Goal: Navigation & Orientation: Find specific page/section

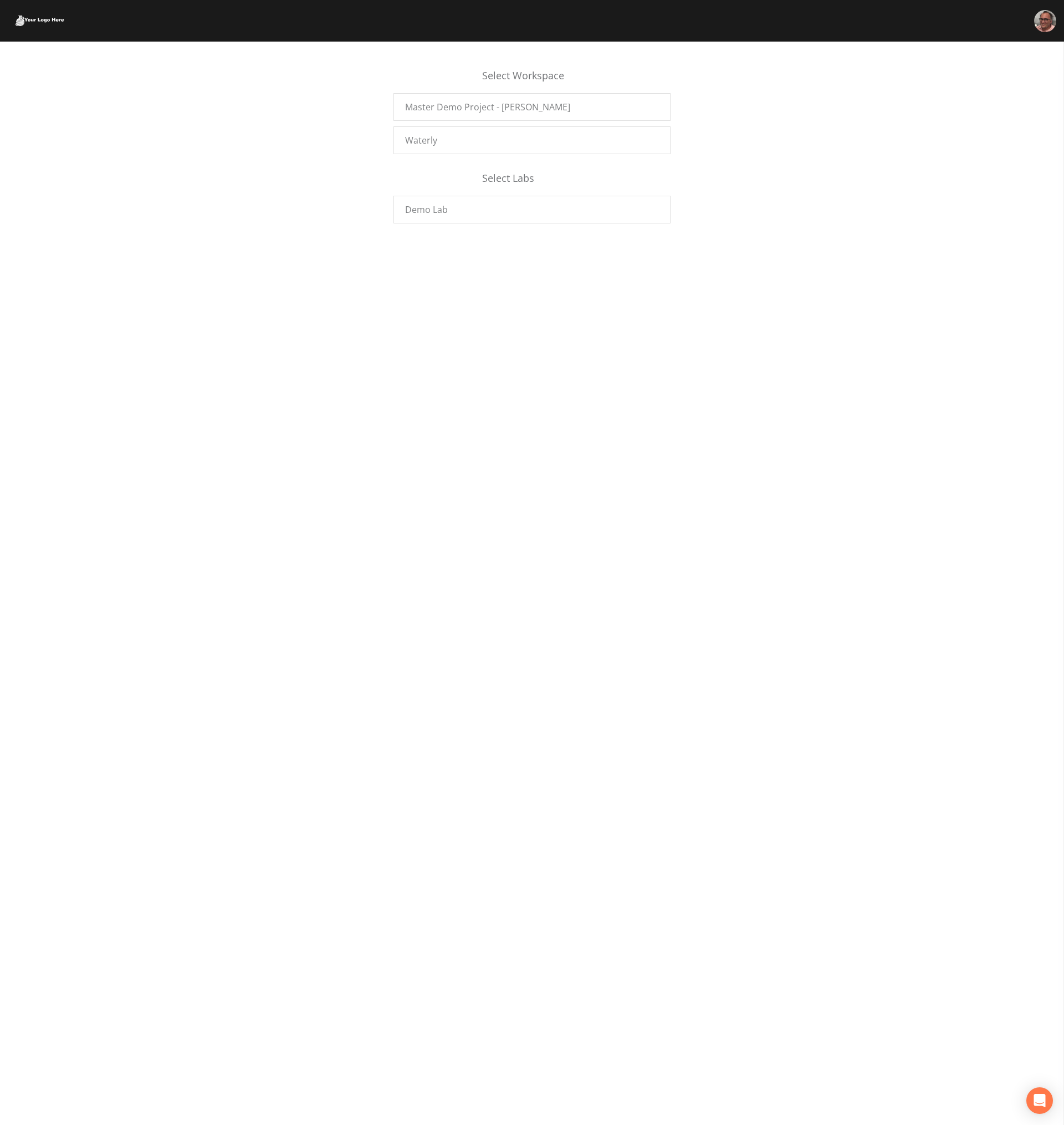
click at [552, 557] on div "Select Workspace Master Demo Project - [PERSON_NAME] Waterly Select Labs Demo L…" at bounding box center [532, 583] width 1064 height 1083
click at [515, 549] on div "Select Workspace Master Demo Project - [PERSON_NAME] Waterly Select Labs Demo L…" at bounding box center [532, 583] width 1064 height 1083
click at [761, 513] on div "Select Workspace Master Demo Project - [PERSON_NAME] Waterly Select Labs Demo L…" at bounding box center [532, 583] width 1064 height 1083
click at [713, 409] on div "Select Workspace Master Demo Project - [PERSON_NAME] Waterly Select Labs Demo L…" at bounding box center [532, 583] width 1064 height 1083
click at [38, 24] on img at bounding box center [40, 21] width 49 height 10
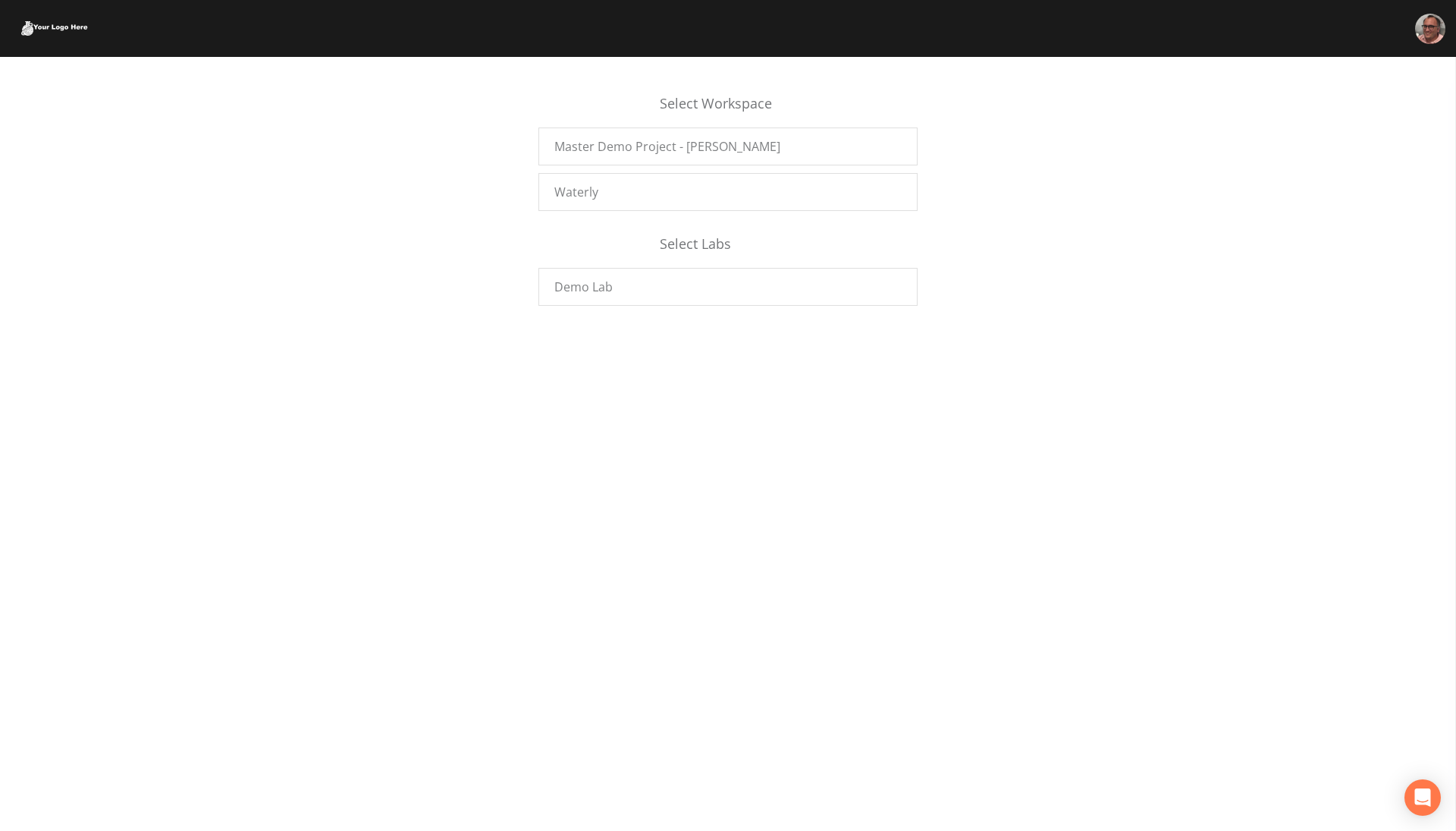
click at [410, 435] on div "Select Workspace Master Demo Project - [PERSON_NAME] Waterly Select Labs Demo L…" at bounding box center [728, 444] width 1456 height 774
click at [331, 510] on div "Select Workspace Master Demo Project - [PERSON_NAME] Waterly Select Labs Demo L…" at bounding box center [728, 444] width 1456 height 774
click at [259, 281] on div "Select Workspace Master Demo Project - [PERSON_NAME] Waterly Select Labs Demo L…" at bounding box center [728, 191] width 1456 height 243
click at [277, 361] on div "Select Workspace Master Demo Project - Mike F. Waterly Select Labs Demo Lab" at bounding box center [728, 444] width 1456 height 774
click at [261, 362] on div "Select Workspace Master Demo Project - Mike F. Waterly Select Labs Demo Lab" at bounding box center [728, 444] width 1456 height 774
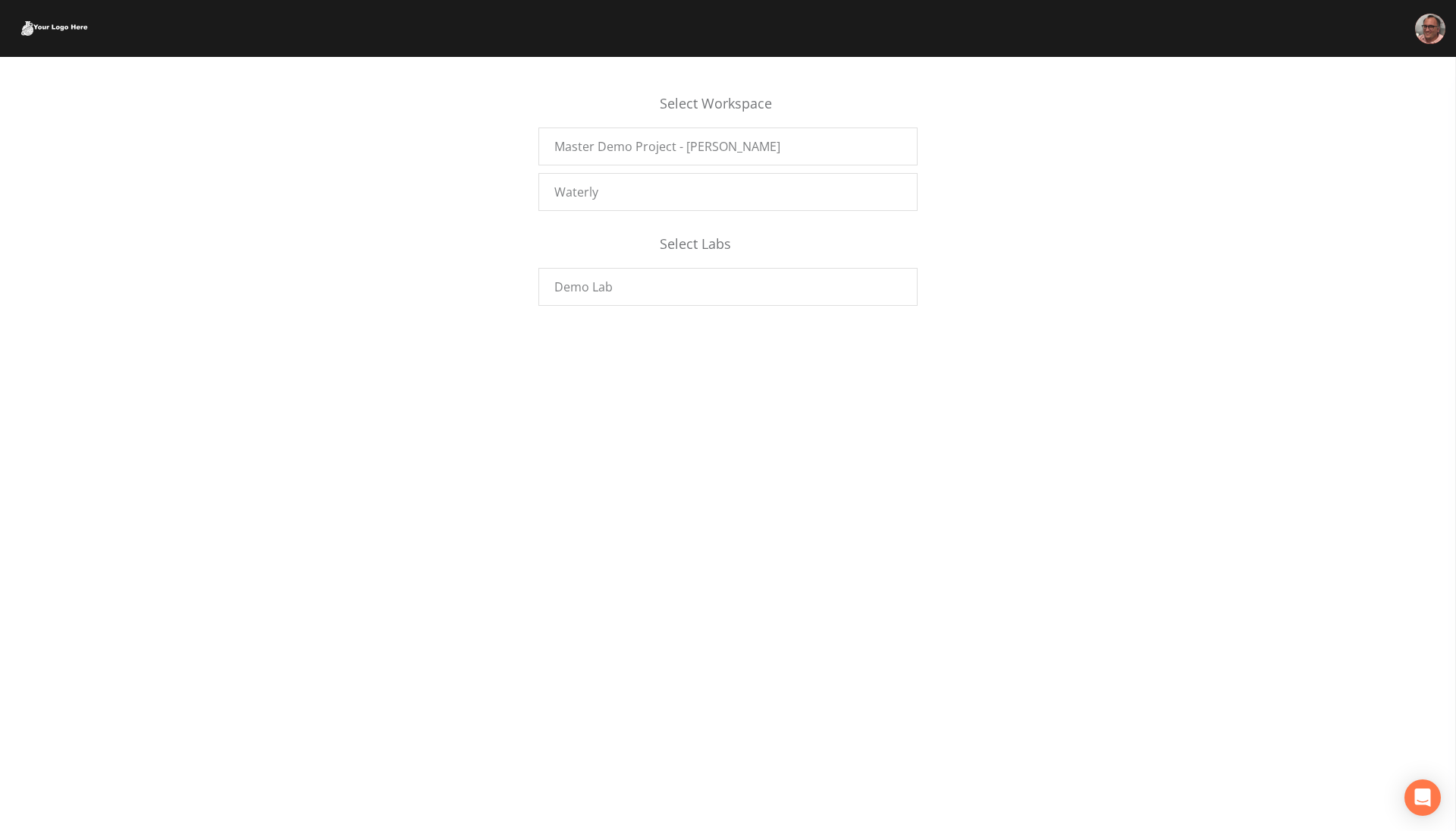
click at [930, 446] on div "Select Workspace Master Demo Project - [PERSON_NAME] Waterly Select Labs Demo L…" at bounding box center [728, 444] width 1456 height 774
click at [849, 574] on div "Select Workspace Master Demo Project - Mike F. Waterly Select Labs Demo Lab" at bounding box center [728, 444] width 1456 height 774
click at [839, 526] on div "Select Workspace Master Demo Project - [PERSON_NAME] Waterly Select Labs Demo L…" at bounding box center [728, 444] width 1456 height 774
click at [962, 501] on div "Select Workspace Master Demo Project - Mike F. Waterly Select Labs Demo Lab" at bounding box center [728, 444] width 1456 height 774
click at [1160, 576] on div "Select Workspace Master Demo Project - Mike F. Waterly Select Labs Demo Lab" at bounding box center [728, 444] width 1456 height 774
